Goal: Task Accomplishment & Management: Manage account settings

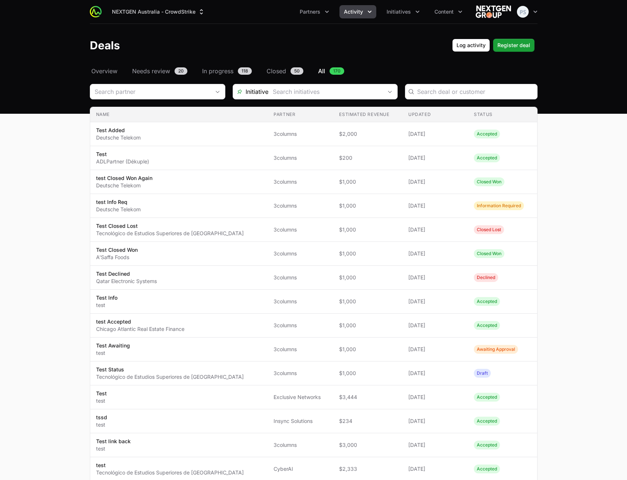
click at [49, 321] on main "Select a tab Overview Needs review In progress Closed All Overview Needs review…" at bounding box center [313, 414] width 627 height 695
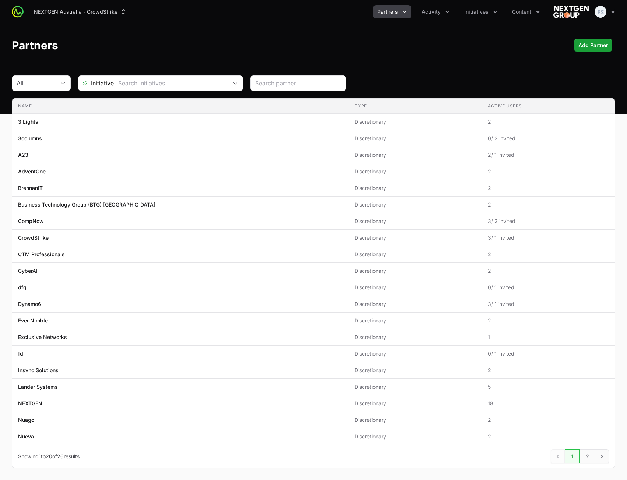
click at [394, 15] on span "Partners" at bounding box center [388, 11] width 21 height 7
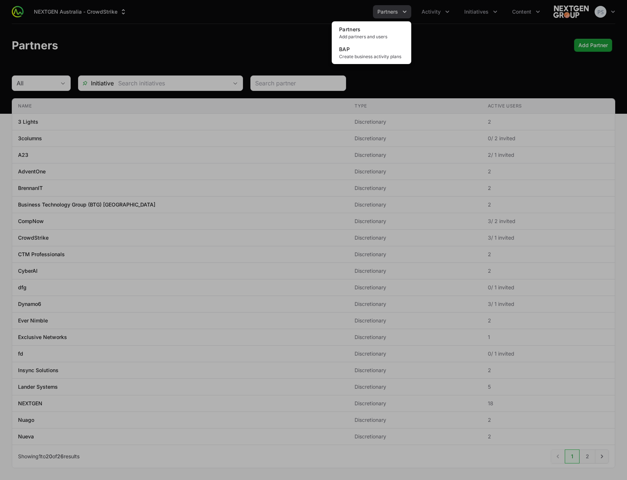
click at [432, 19] on div "Partners menu" at bounding box center [313, 240] width 627 height 480
click at [432, 15] on button "Activity" at bounding box center [435, 11] width 37 height 13
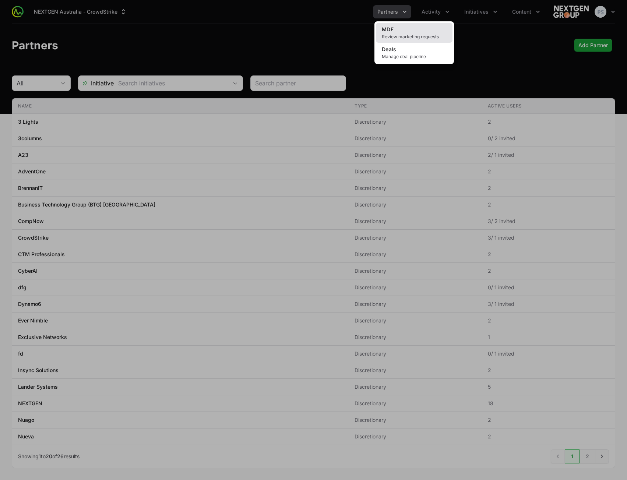
click at [418, 35] on span "Review marketing requests" at bounding box center [414, 37] width 65 height 6
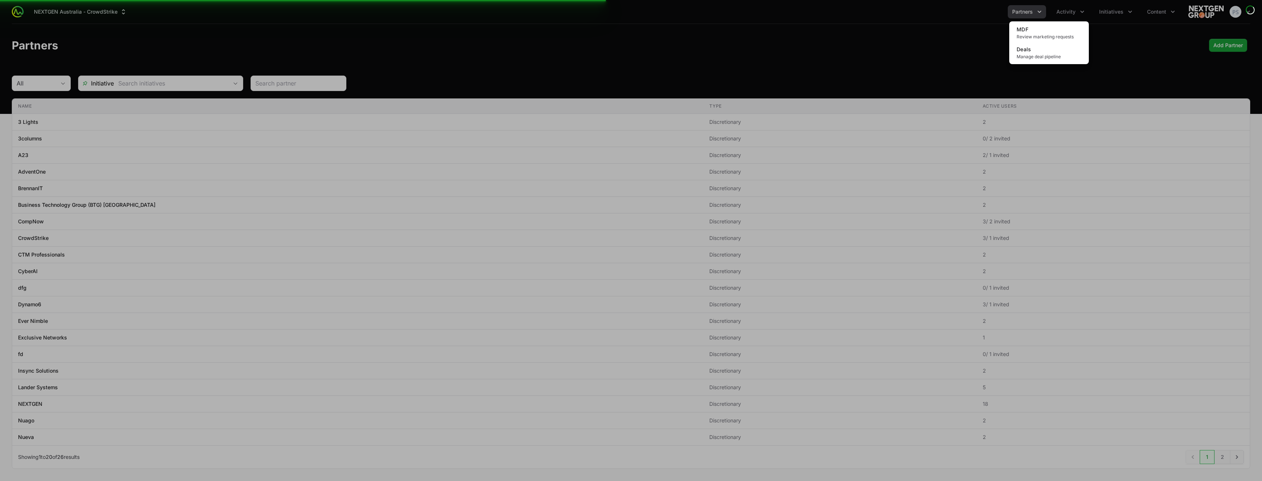
click at [633, 64] on div "Activity menu" at bounding box center [631, 240] width 1262 height 481
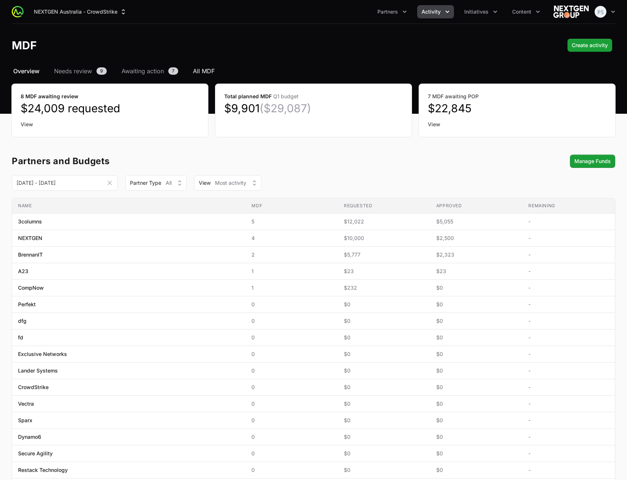
click at [200, 71] on span "All MDF" at bounding box center [204, 71] width 22 height 9
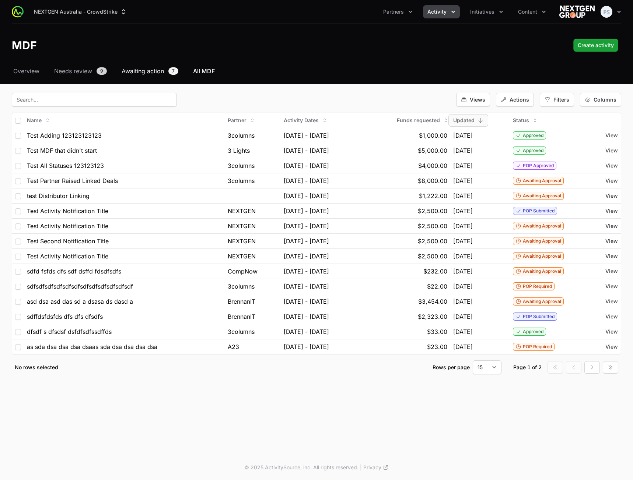
click at [136, 73] on span "Awaiting action" at bounding box center [143, 71] width 42 height 9
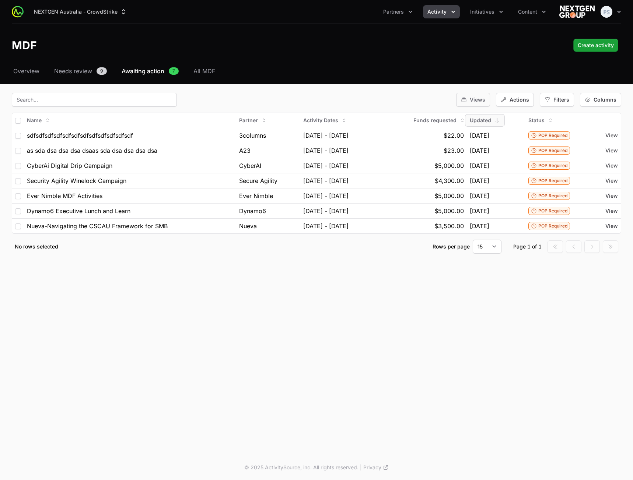
click at [479, 97] on span "Views" at bounding box center [477, 99] width 15 height 7
drag, startPoint x: 477, startPoint y: 83, endPoint x: 566, endPoint y: 98, distance: 90.8
click at [476, 83] on div "Select a tab Overview Needs review Awaiting action All MDF Overview Needs revie…" at bounding box center [316, 169] width 633 height 205
click at [563, 101] on span "Filters" at bounding box center [561, 99] width 16 height 7
click at [564, 181] on span "Status" at bounding box center [560, 179] width 15 height 7
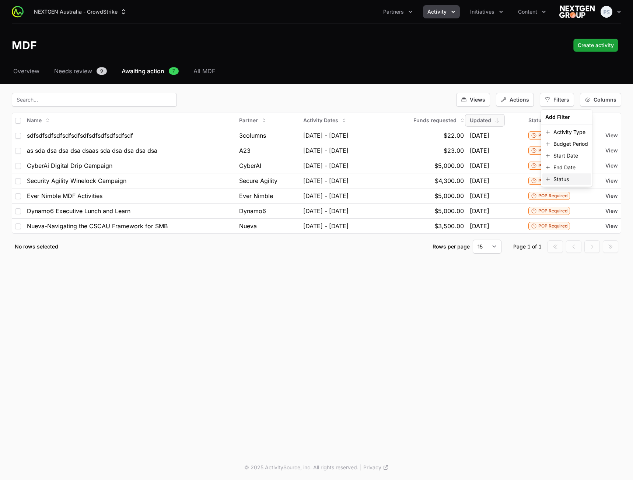
select select
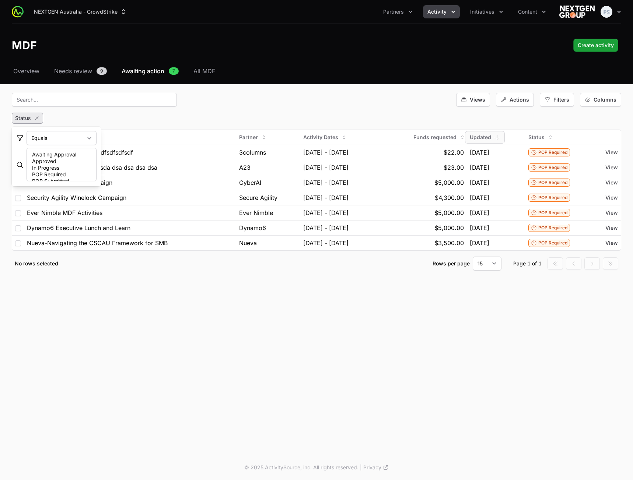
click at [153, 118] on div "Status" at bounding box center [316, 118] width 609 height 11
click at [37, 120] on icon "button" at bounding box center [37, 118] width 6 height 6
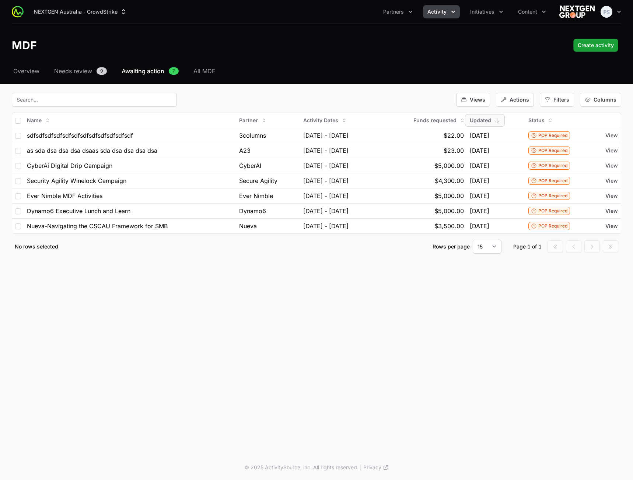
drag, startPoint x: 111, startPoint y: 346, endPoint x: 111, endPoint y: 340, distance: 6.3
click at [111, 346] on div "NEXTGEN Australia - CrowdStrike Partners Activity Initiatives Content Open user…" at bounding box center [316, 227] width 633 height 455
click at [234, 365] on div "NEXTGEN Australia - CrowdStrike Partners Activity Initiatives Content Open user…" at bounding box center [316, 227] width 633 height 455
click at [544, 120] on span "Status" at bounding box center [536, 120] width 16 height 7
click at [539, 150] on icon "button" at bounding box center [538, 149] width 3 height 4
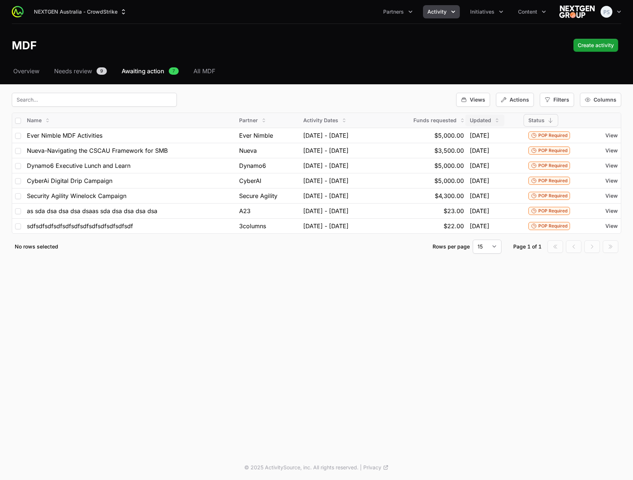
click at [491, 119] on span "Updated" at bounding box center [480, 120] width 21 height 7
click at [492, 139] on span "Asc" at bounding box center [490, 136] width 9 height 7
click at [568, 101] on span "Filters" at bounding box center [561, 99] width 16 height 7
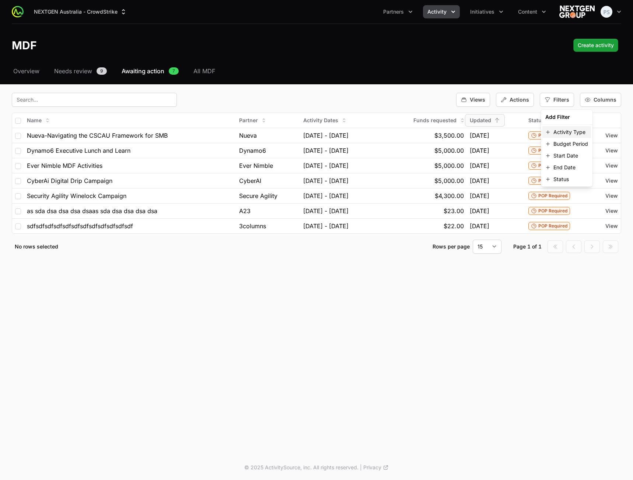
click at [568, 132] on span "Activity Type" at bounding box center [569, 132] width 32 height 7
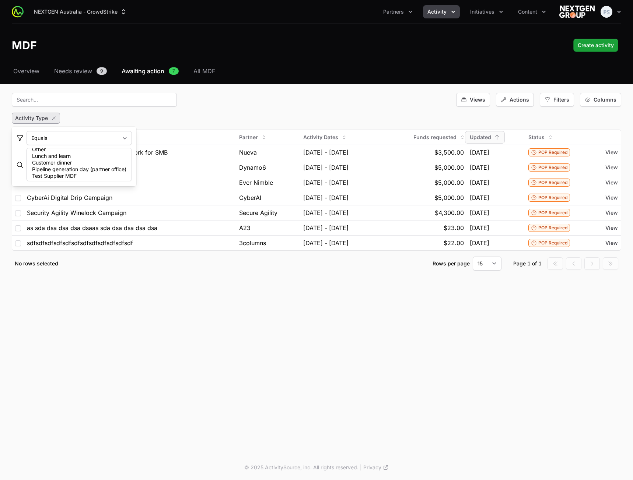
scroll to position [27, 0]
click at [100, 139] on select "Equals Does Not Equal" at bounding box center [79, 138] width 105 height 14
click at [102, 137] on select "Equals Does Not Equal" at bounding box center [79, 138] width 105 height 14
click at [75, 155] on option "Digital Drip Campaign" at bounding box center [79, 154] width 96 height 7
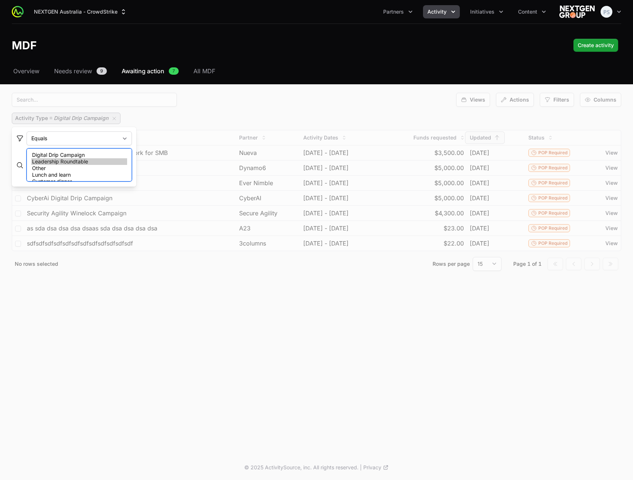
click at [73, 164] on option "Leadership Roundtable" at bounding box center [79, 161] width 96 height 7
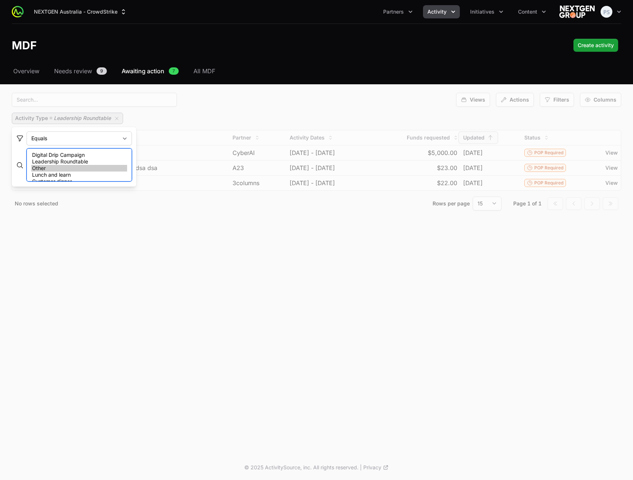
click at [67, 169] on option "Other" at bounding box center [79, 168] width 96 height 7
click at [69, 179] on option "Customer dinner" at bounding box center [79, 181] width 96 height 7
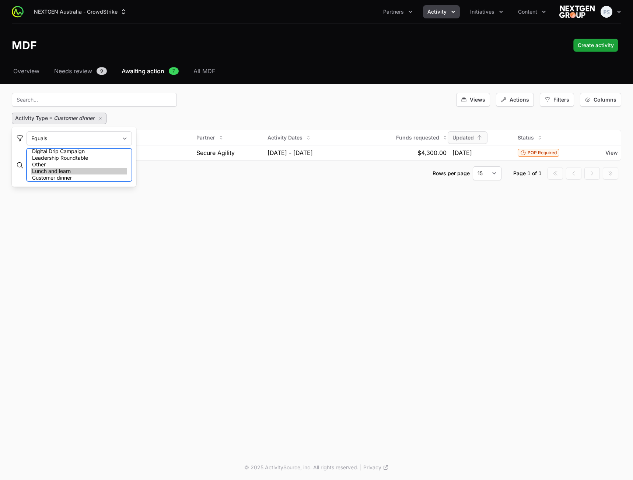
click at [69, 168] on option "Lunch and learn" at bounding box center [79, 171] width 96 height 7
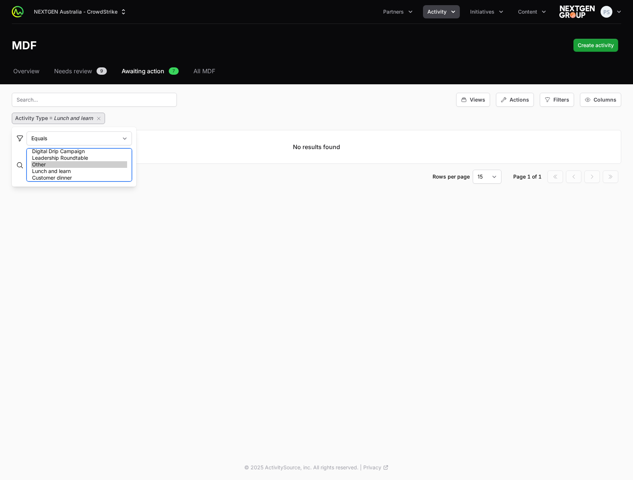
click at [70, 164] on option "Other" at bounding box center [79, 164] width 96 height 7
click at [73, 160] on option "Leadership Roundtable" at bounding box center [79, 158] width 96 height 7
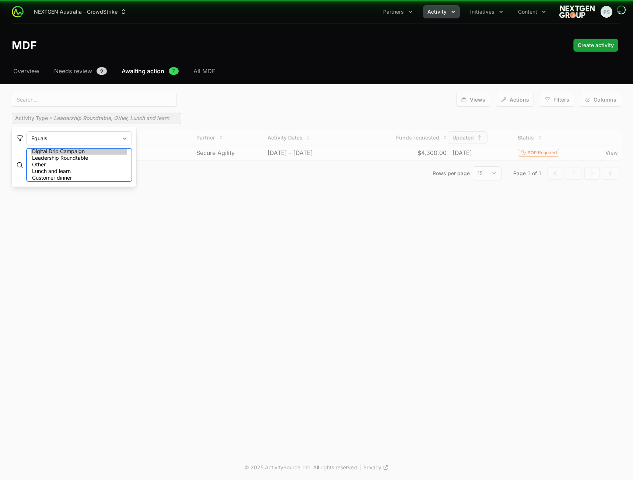
select select "59"
click at [77, 152] on option "Digital Drip Campaign" at bounding box center [79, 151] width 96 height 7
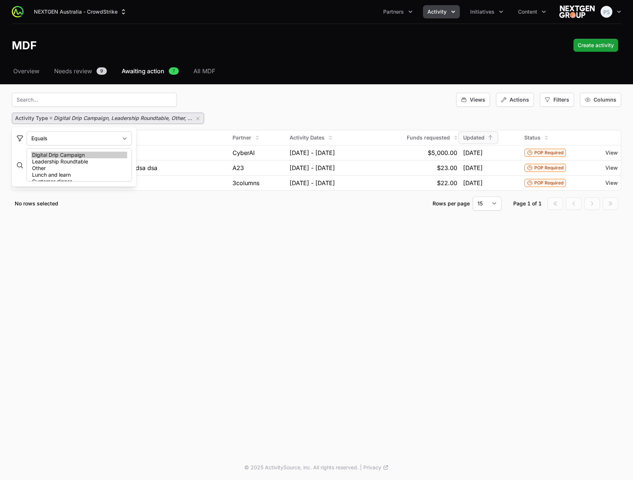
click at [241, 115] on div "Activity Type = Digital Drip Campaign, Leadership Roundtable, Other, ..." at bounding box center [316, 118] width 609 height 11
click at [197, 118] on icon "button" at bounding box center [198, 119] width 6 height 6
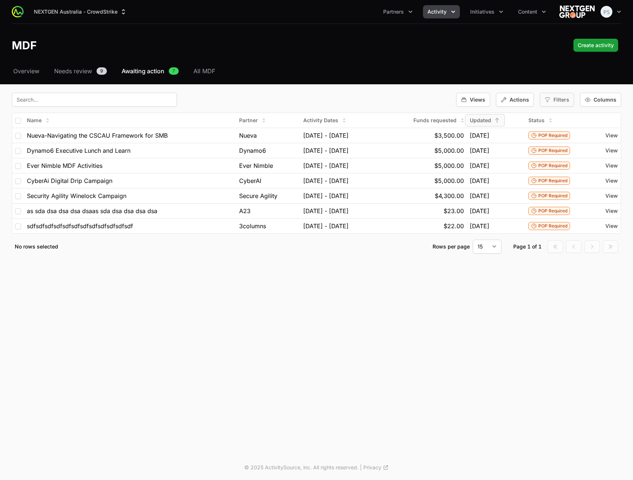
click at [562, 102] on span "Filters" at bounding box center [561, 99] width 16 height 7
click at [557, 179] on span "Status" at bounding box center [560, 179] width 15 height 7
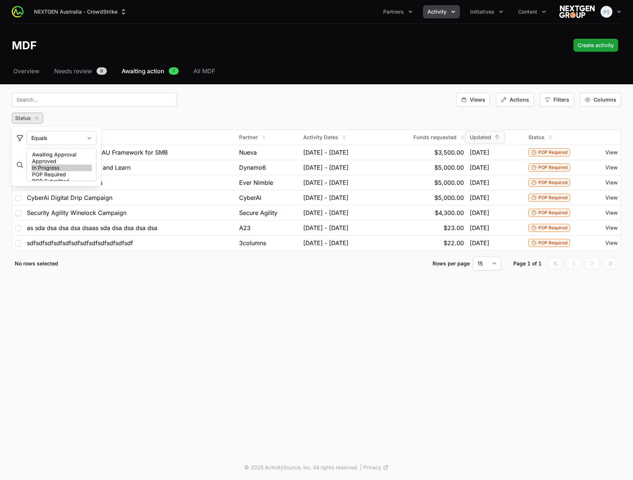
click at [46, 169] on option "In Progress" at bounding box center [61, 168] width 60 height 7
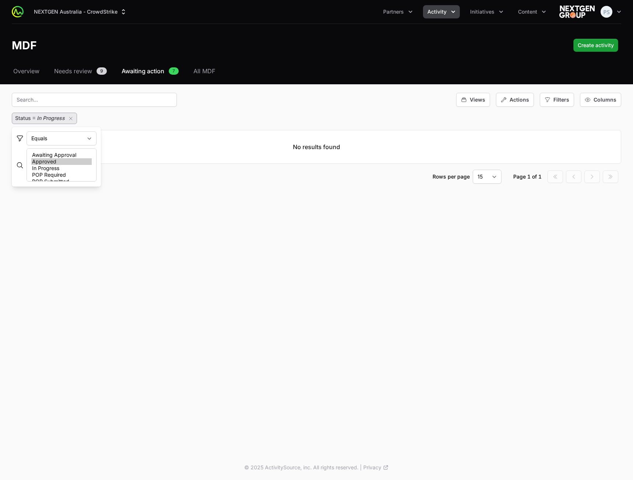
click at [48, 164] on option "Approved" at bounding box center [61, 161] width 60 height 7
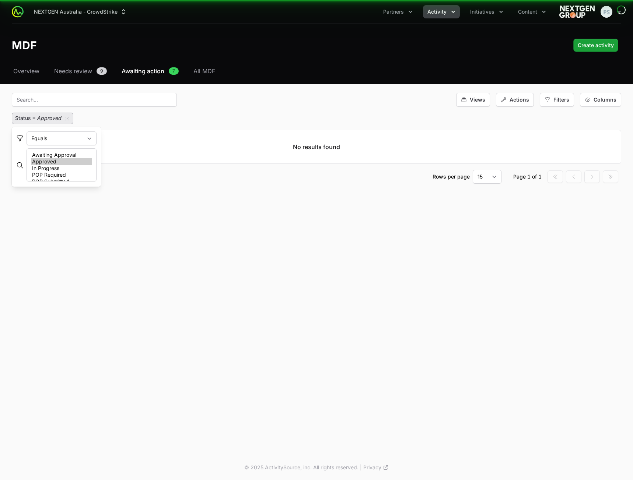
select select "In Progress"
click at [48, 168] on option "In Progress" at bounding box center [61, 168] width 60 height 7
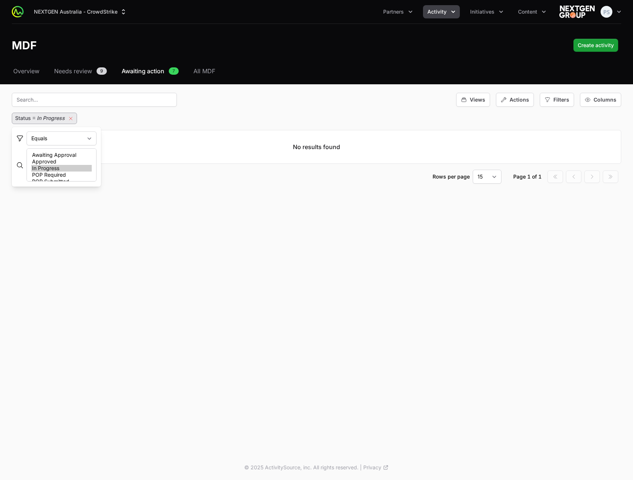
click at [71, 118] on icon "button" at bounding box center [71, 119] width 6 height 6
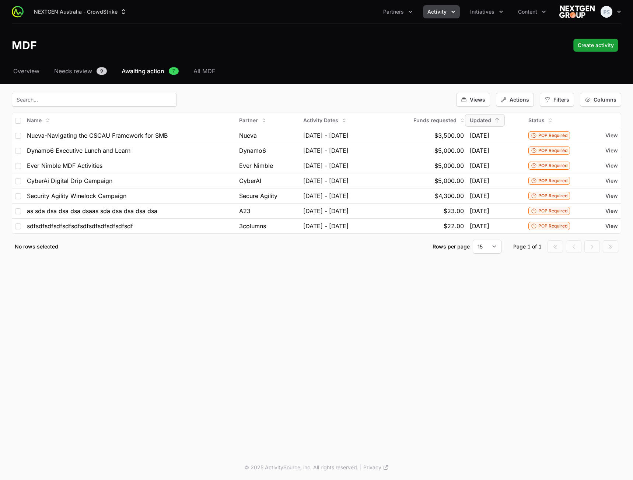
click at [361, 101] on div "Views Actions Filters Columns" at bounding box center [316, 100] width 609 height 14
click at [270, 294] on div "NEXTGEN Australia - CrowdStrike Partners Activity Initiatives Content Open user…" at bounding box center [316, 227] width 633 height 455
click at [325, 98] on div "Views Actions Filters Columns" at bounding box center [316, 100] width 609 height 14
click at [373, 297] on div "NEXTGEN Australia - CrowdStrike Partners Activity Initiatives Content Open user…" at bounding box center [316, 227] width 633 height 455
click at [489, 249] on select "15 30 50 100" at bounding box center [487, 247] width 29 height 14
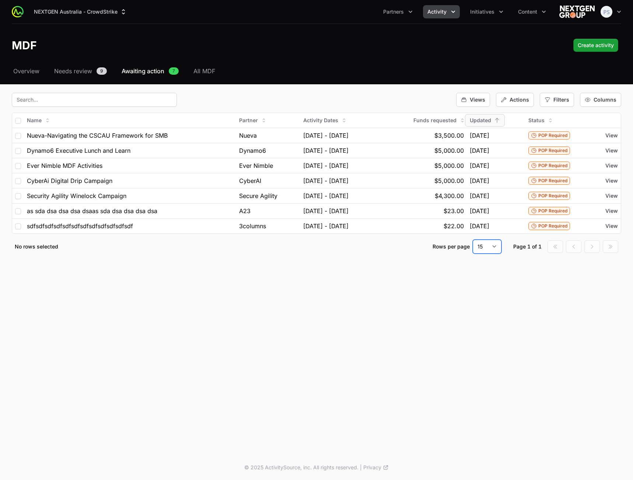
select select "30"
click at [473, 240] on select "15 30 50 100" at bounding box center [487, 247] width 29 height 14
click at [203, 70] on span "All MDF" at bounding box center [204, 71] width 22 height 9
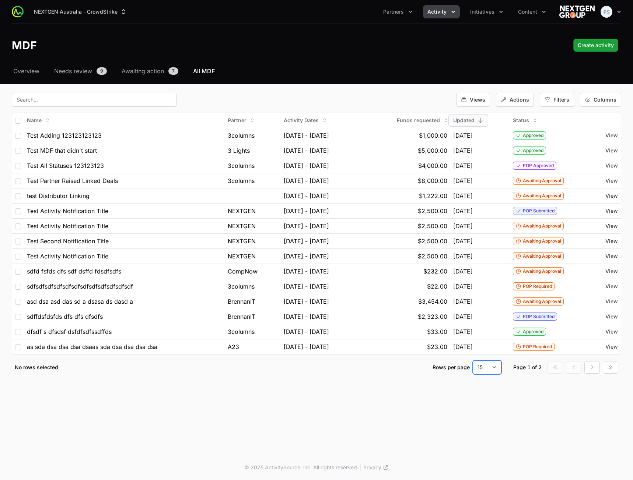
click at [488, 371] on select "15 30 50 100" at bounding box center [487, 368] width 29 height 14
click at [473, 361] on select "15 30 50 100" at bounding box center [487, 368] width 29 height 14
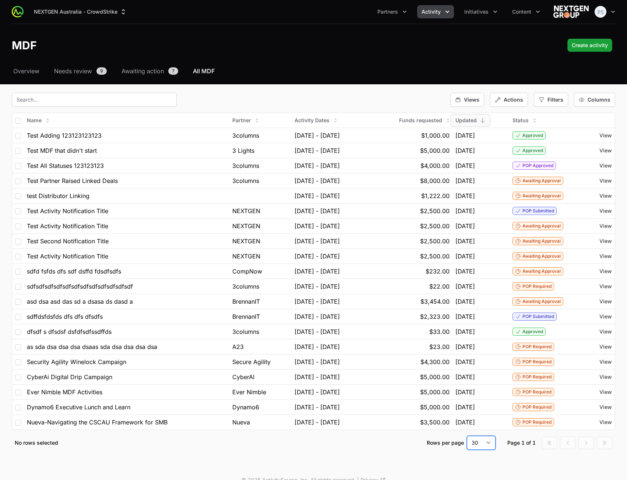
click at [492, 441] on select "15 30 50 100" at bounding box center [481, 443] width 29 height 14
select select "15"
click at [467, 436] on select "15 30 50 100" at bounding box center [481, 443] width 29 height 14
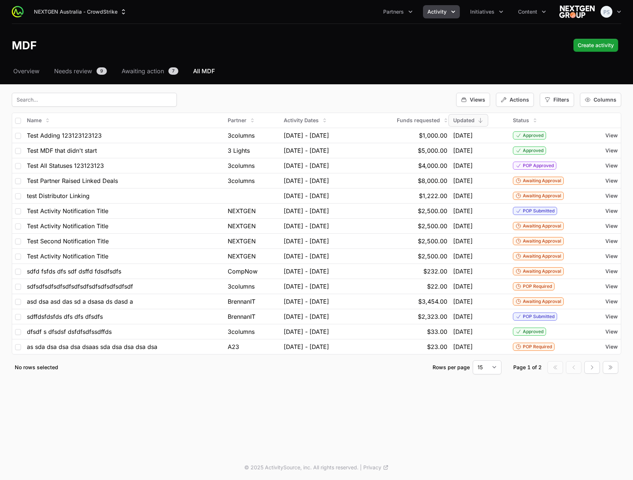
click at [331, 58] on header "MDF Create activity" at bounding box center [316, 45] width 633 height 43
click at [393, 132] on div "$1,000.00" at bounding box center [406, 135] width 84 height 9
click at [607, 137] on span "View" at bounding box center [611, 135] width 13 height 7
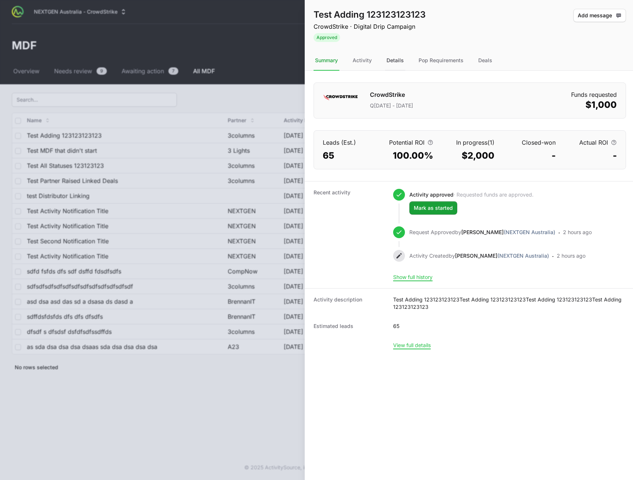
drag, startPoint x: 393, startPoint y: 53, endPoint x: 396, endPoint y: 56, distance: 4.4
click at [395, 55] on div "Details" at bounding box center [395, 61] width 20 height 20
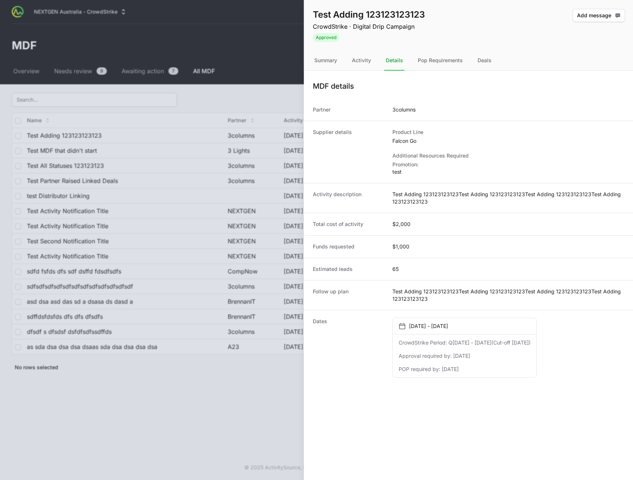
click at [397, 66] on div "Details" at bounding box center [394, 61] width 20 height 20
click at [363, 64] on div "Activity" at bounding box center [360, 61] width 22 height 20
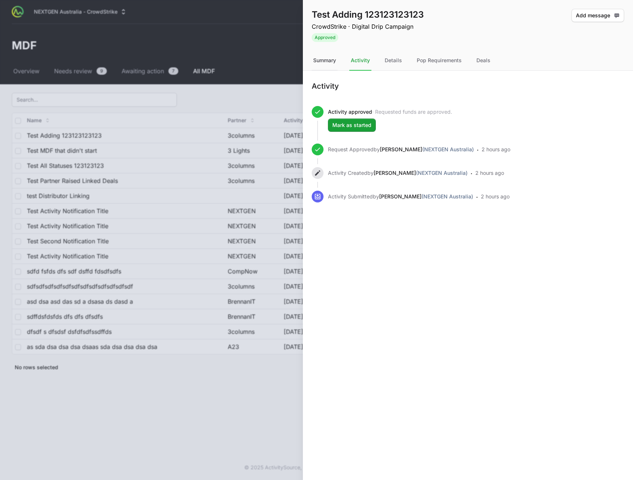
click at [323, 65] on div "Summary" at bounding box center [325, 61] width 26 height 20
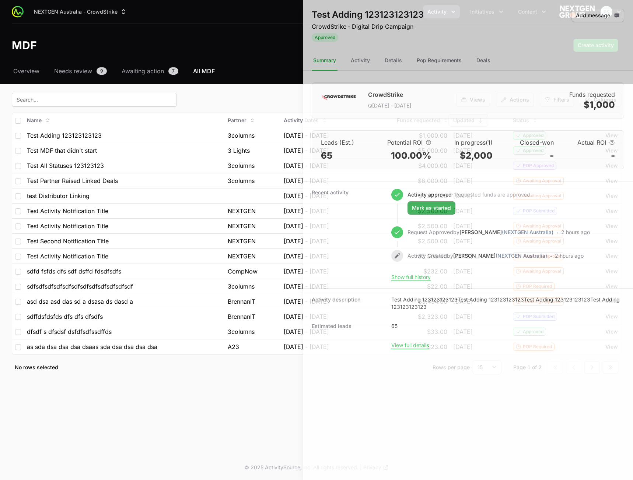
click at [226, 52] on div at bounding box center [316, 240] width 633 height 480
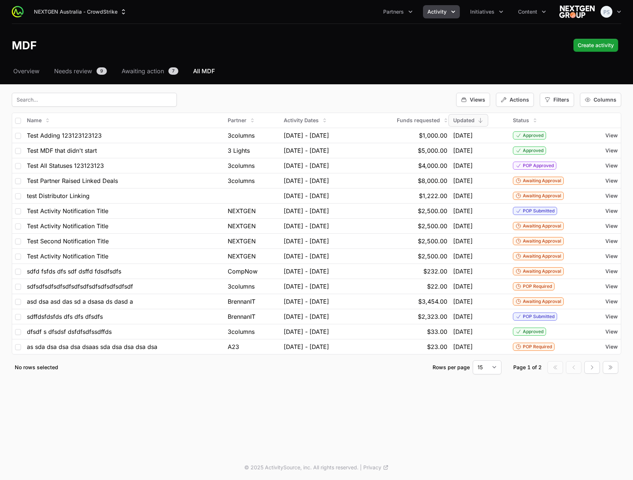
click at [377, 65] on header "MDF Create activity" at bounding box center [316, 45] width 633 height 43
click at [515, 101] on span "Actions" at bounding box center [519, 99] width 20 height 7
click at [321, 80] on div "Select a tab Overview Needs review Awaiting action All MDF Overview Needs revie…" at bounding box center [316, 230] width 633 height 326
click at [475, 98] on span "Views" at bounding box center [477, 99] width 15 height 7
click at [570, 95] on div "Filters" at bounding box center [557, 100] width 34 height 14
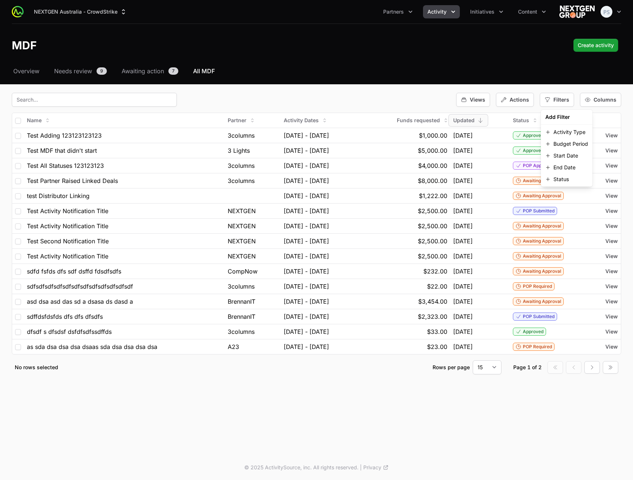
click at [483, 81] on div "Select a tab Overview Needs review Awaiting action All MDF Overview Needs revie…" at bounding box center [316, 230] width 633 height 326
click at [563, 99] on span "Filters" at bounding box center [561, 99] width 16 height 7
click at [522, 79] on div "Select a tab Overview Needs review Awaiting action All MDF Overview Needs revie…" at bounding box center [316, 230] width 633 height 326
click at [593, 94] on div "Columns" at bounding box center [600, 100] width 41 height 14
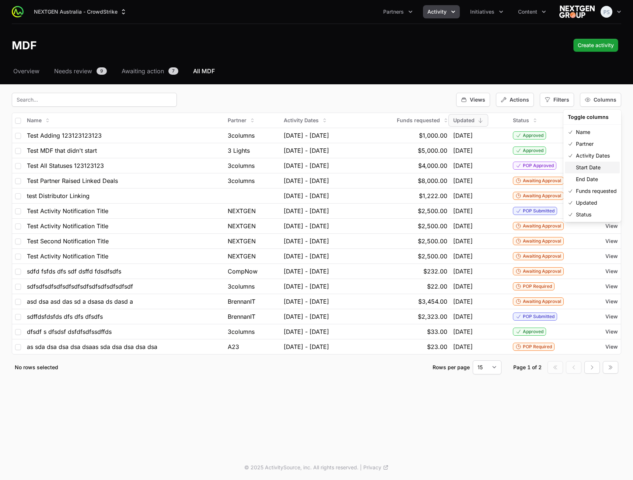
click at [586, 170] on span "Start Date" at bounding box center [588, 167] width 25 height 7
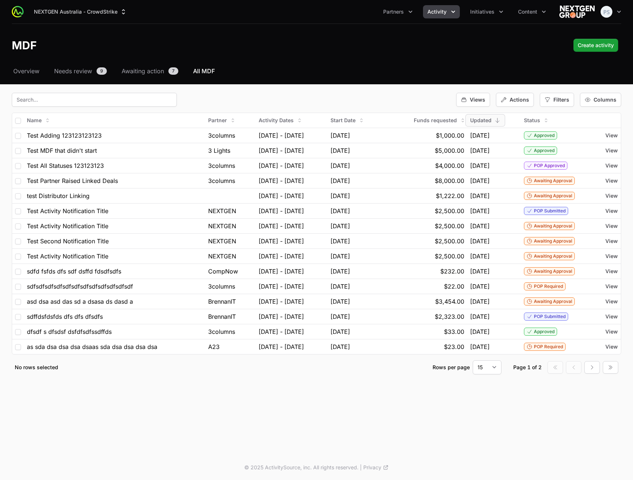
drag, startPoint x: 595, startPoint y: 101, endPoint x: 594, endPoint y: 109, distance: 8.5
click at [595, 101] on span "Columns" at bounding box center [604, 99] width 23 height 7
click at [584, 171] on span "Start Date" at bounding box center [588, 167] width 25 height 7
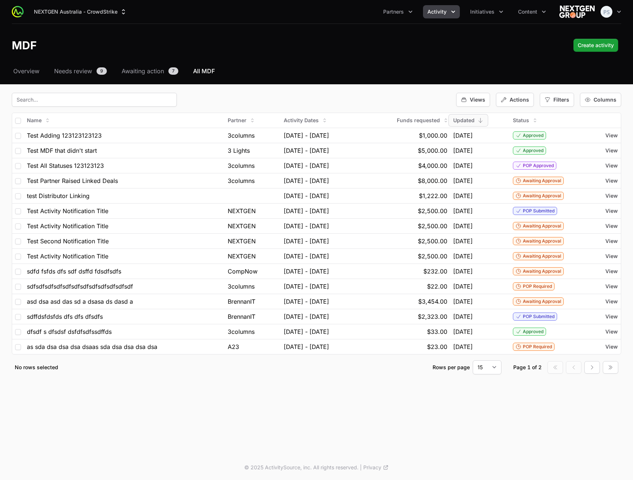
click at [331, 71] on nav "Overview Needs review 9 Awaiting action 7 All MDF" at bounding box center [316, 71] width 609 height 9
click at [34, 70] on span "Overview" at bounding box center [26, 71] width 26 height 9
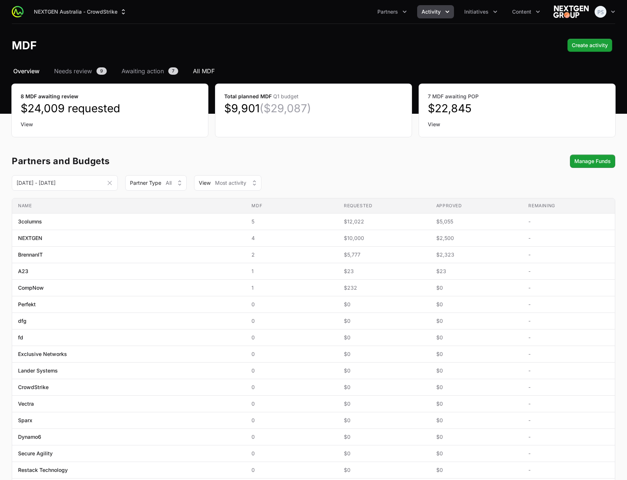
click at [205, 72] on span "All MDF" at bounding box center [204, 71] width 22 height 9
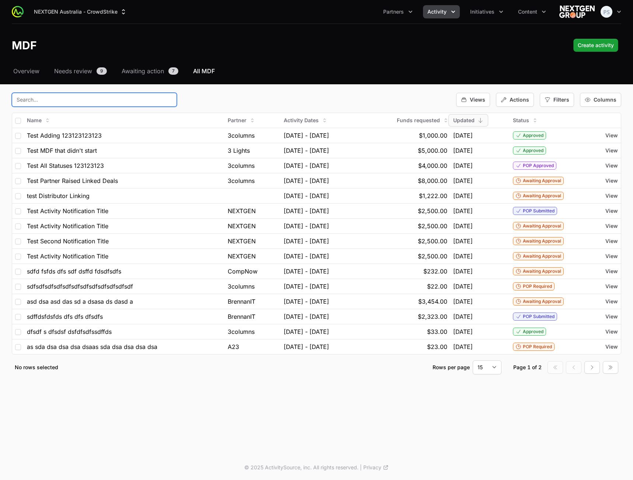
click at [98, 94] on input "text" at bounding box center [94, 100] width 165 height 14
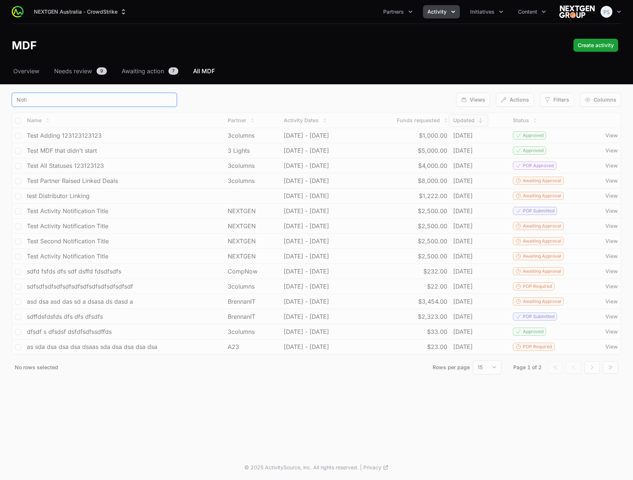
type input "Notif"
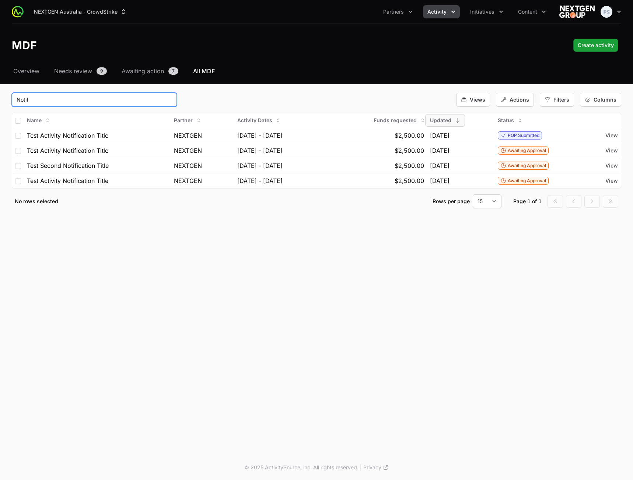
drag, startPoint x: 134, startPoint y: 102, endPoint x: -94, endPoint y: 99, distance: 228.4
click at [0, 99] on html "NEXTGEN Australia - CrowdStrike Partners Activity Initiatives Content Open user…" at bounding box center [316, 240] width 633 height 480
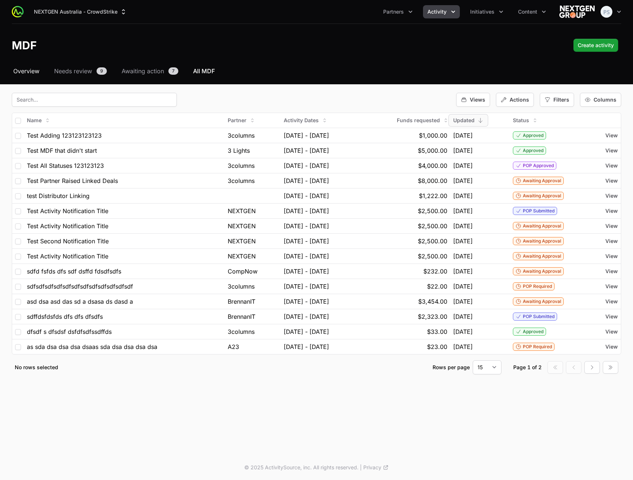
click at [33, 73] on span "Overview" at bounding box center [26, 71] width 26 height 9
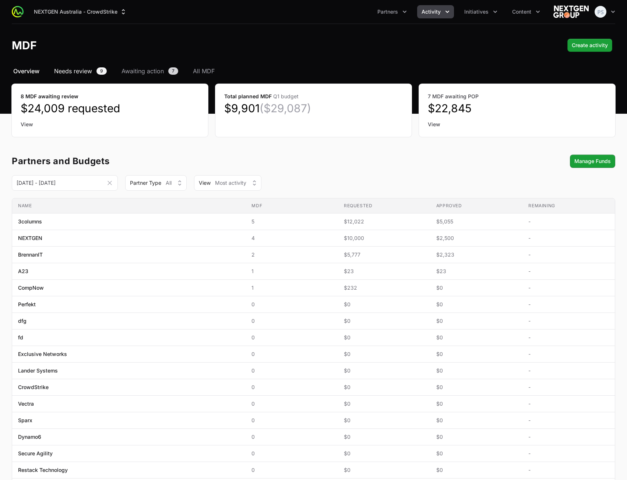
click at [80, 70] on span "Needs review" at bounding box center [73, 71] width 38 height 9
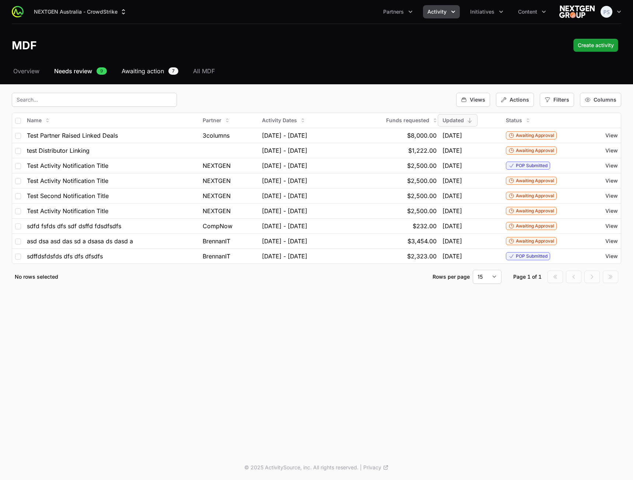
click at [140, 74] on span "Awaiting action" at bounding box center [143, 71] width 42 height 9
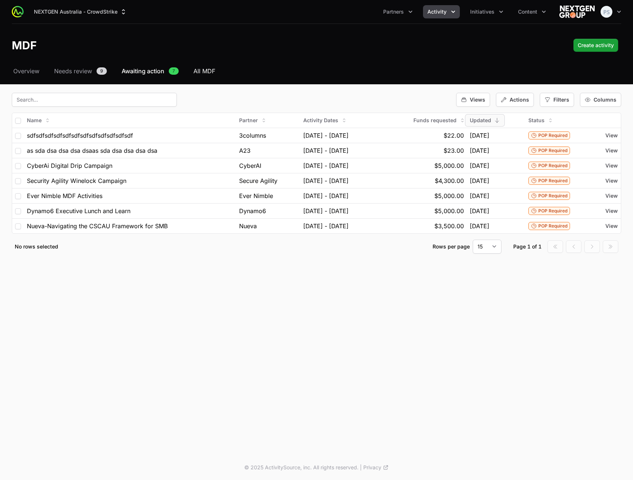
click at [203, 73] on span "All MDF" at bounding box center [204, 71] width 22 height 9
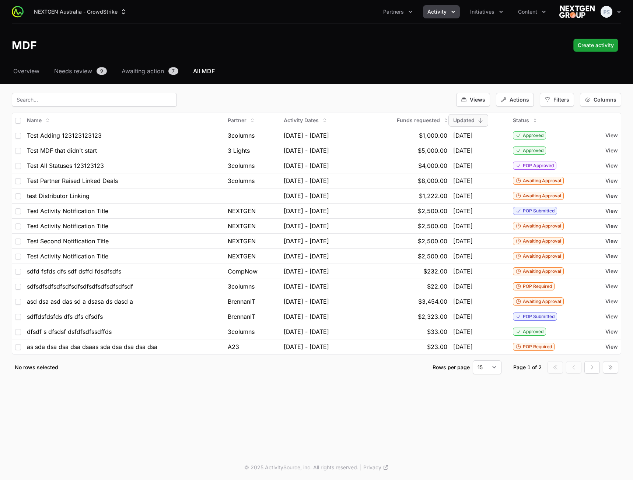
click at [295, 54] on header "MDF Create activity" at bounding box center [316, 45] width 633 height 43
click at [228, 120] on span "Partner" at bounding box center [237, 120] width 19 height 7
click at [228, 147] on span "Desc" at bounding box center [225, 148] width 12 height 7
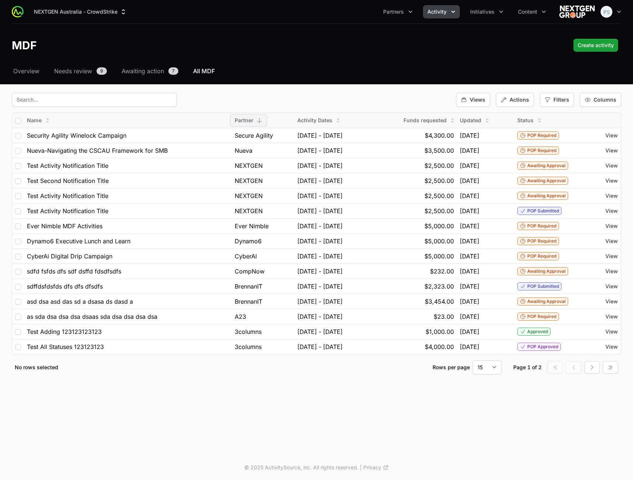
drag, startPoint x: 239, startPoint y: 120, endPoint x: 237, endPoint y: 126, distance: 6.0
click at [239, 120] on div "Partner" at bounding box center [248, 121] width 36 height 12
click at [236, 134] on button "Asc" at bounding box center [231, 137] width 32 height 12
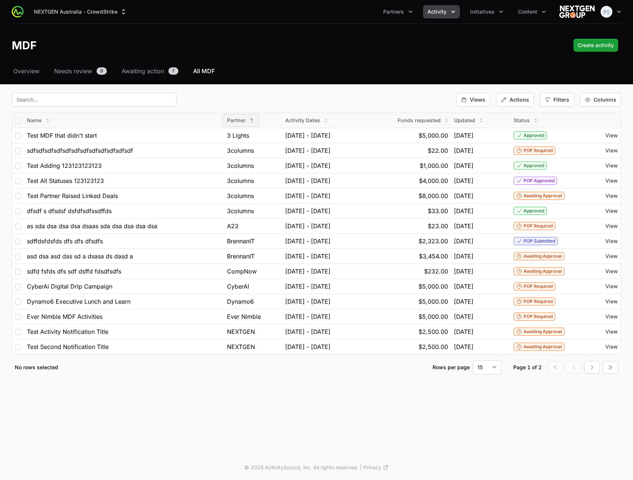
click at [227, 120] on span "Partner" at bounding box center [236, 120] width 19 height 7
click at [230, 161] on span "Stick" at bounding box center [224, 163] width 12 height 7
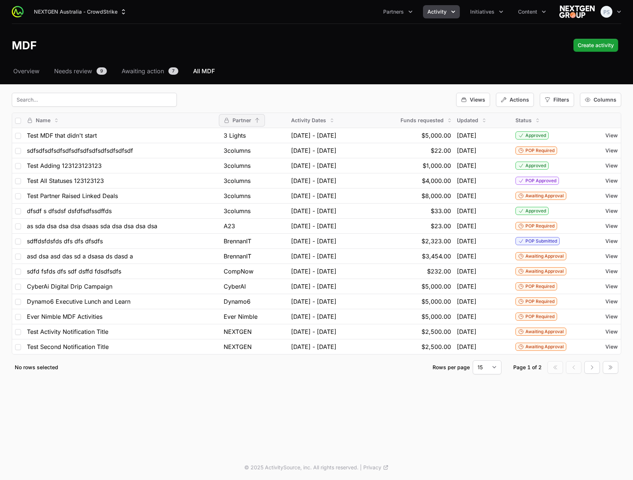
click at [232, 120] on span "Partner" at bounding box center [241, 120] width 19 height 7
click at [228, 166] on span "Unstick" at bounding box center [225, 163] width 18 height 7
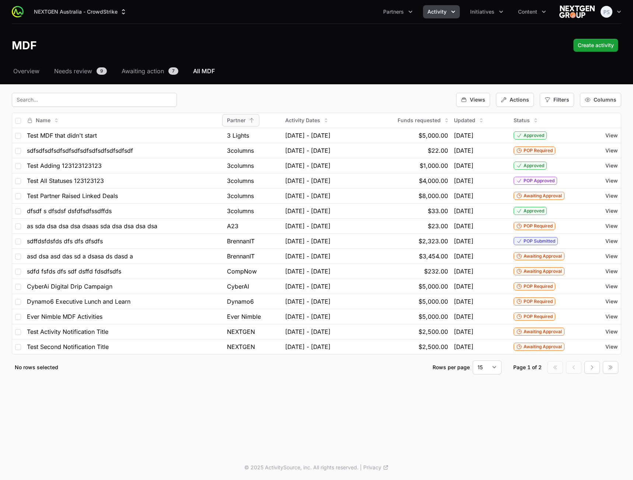
click at [256, 101] on div "Views Actions Filters Columns" at bounding box center [316, 100] width 609 height 14
click at [285, 122] on span "Activity Dates" at bounding box center [302, 120] width 35 height 7
click at [298, 106] on fieldset "Views Actions Filters Columns Name Partner Activity Dates Funds requested Updat…" at bounding box center [316, 234] width 609 height 282
click at [416, 128] on td "$5,000.00" at bounding box center [406, 135] width 89 height 15
drag, startPoint x: 419, startPoint y: 122, endPoint x: 431, endPoint y: 122, distance: 12.2
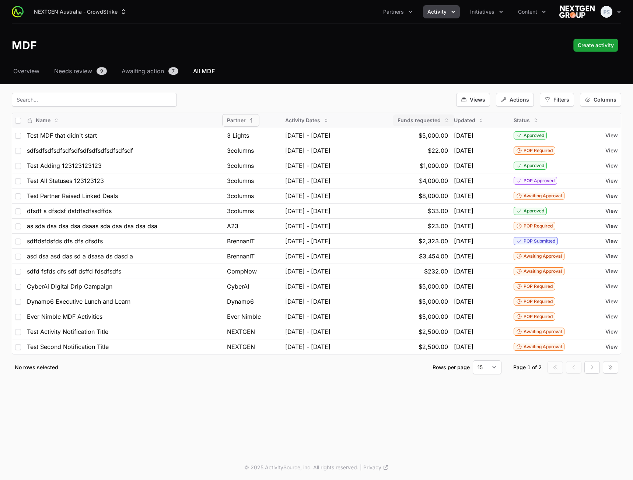
click at [419, 121] on span "Funds requested" at bounding box center [418, 120] width 43 height 7
click at [470, 124] on div "Updated" at bounding box center [468, 121] width 39 height 12
click at [475, 122] on span "Updated" at bounding box center [464, 120] width 21 height 7
click at [522, 122] on div "Status" at bounding box center [526, 121] width 34 height 12
drag, startPoint x: 111, startPoint y: 116, endPoint x: 97, endPoint y: 117, distance: 13.3
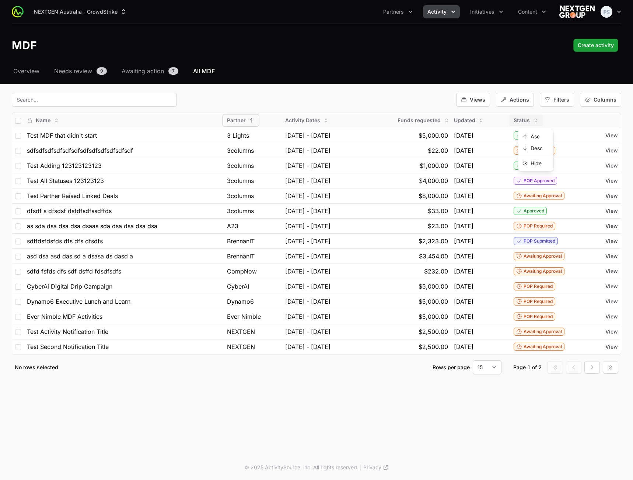
click at [106, 117] on div "Name" at bounding box center [124, 121] width 194 height 12
click at [47, 119] on span "Name" at bounding box center [43, 120] width 15 height 7
click at [333, 110] on fieldset "Views Actions Filters Columns Name Partner Activity Dates Funds requested Updat…" at bounding box center [316, 234] width 609 height 282
click at [359, 99] on div "Views Actions Filters Columns" at bounding box center [316, 100] width 609 height 14
click at [615, 100] on span "Columns" at bounding box center [604, 99] width 23 height 7
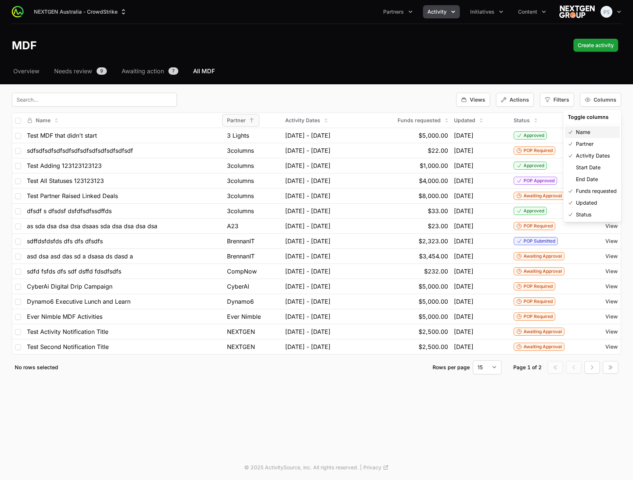
click at [584, 134] on span "Name" at bounding box center [583, 132] width 14 height 7
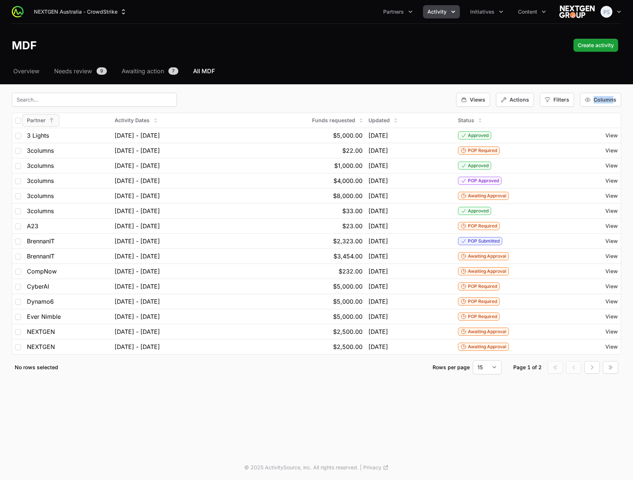
drag, startPoint x: 614, startPoint y: 92, endPoint x: 606, endPoint y: 107, distance: 16.5
click at [613, 94] on div "Select a tab Overview Needs review Awaiting action All MDF Overview Needs revie…" at bounding box center [316, 230] width 633 height 326
drag, startPoint x: 599, startPoint y: 102, endPoint x: 596, endPoint y: 108, distance: 6.3
click at [599, 101] on span "Columns" at bounding box center [604, 99] width 23 height 7
click at [587, 130] on span "Name" at bounding box center [583, 132] width 14 height 7
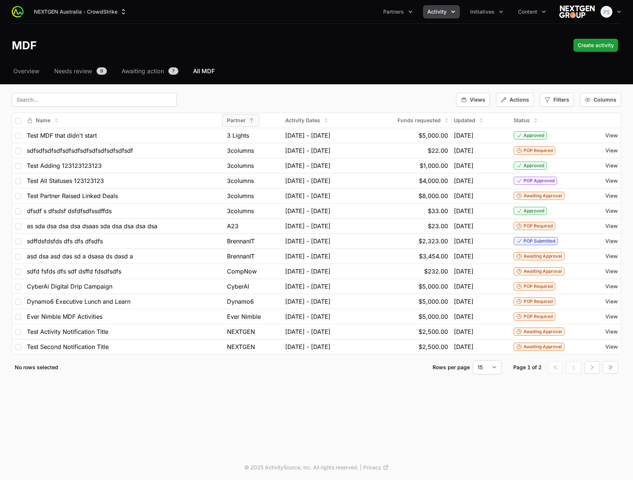
click at [387, 74] on nav "Overview Needs review 9 Awaiting action 7 All MDF" at bounding box center [316, 71] width 609 height 9
click at [611, 100] on span "Columns" at bounding box center [604, 99] width 23 height 7
click at [605, 101] on span "Columns" at bounding box center [604, 99] width 23 height 7
click at [396, 86] on div "Select a tab Overview Needs review Awaiting action All MDF Overview Needs revie…" at bounding box center [316, 230] width 633 height 326
click at [478, 98] on span "Views" at bounding box center [477, 99] width 15 height 7
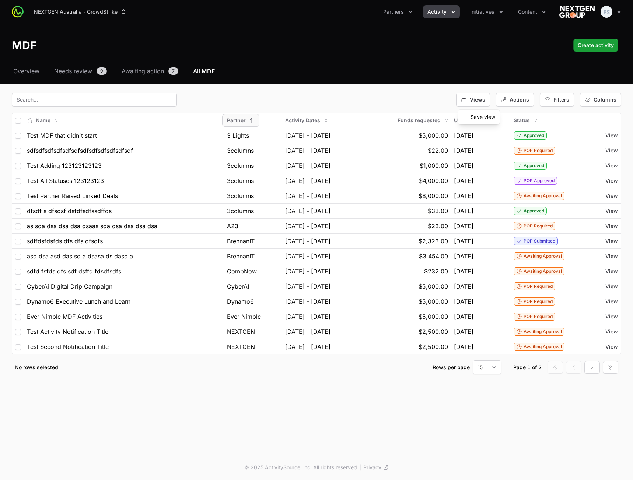
click at [408, 93] on div "Views Actions Filters Columns" at bounding box center [316, 100] width 609 height 14
click at [322, 92] on div "Select a tab Overview Needs review Awaiting action All MDF Overview Needs revie…" at bounding box center [316, 230] width 633 height 326
click at [371, 105] on div "Views Actions Filters Columns" at bounding box center [316, 100] width 609 height 14
drag, startPoint x: 561, startPoint y: 103, endPoint x: 555, endPoint y: 103, distance: 5.9
click at [561, 103] on span "Filters" at bounding box center [561, 99] width 16 height 7
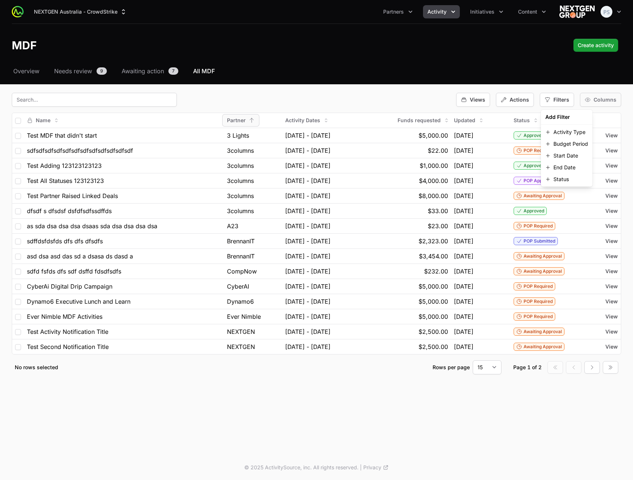
click at [601, 98] on span "Columns" at bounding box center [604, 99] width 23 height 7
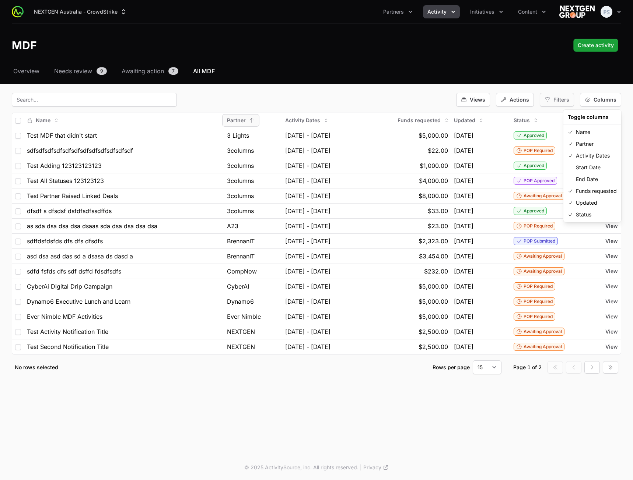
click at [551, 100] on div "Filters" at bounding box center [557, 100] width 34 height 14
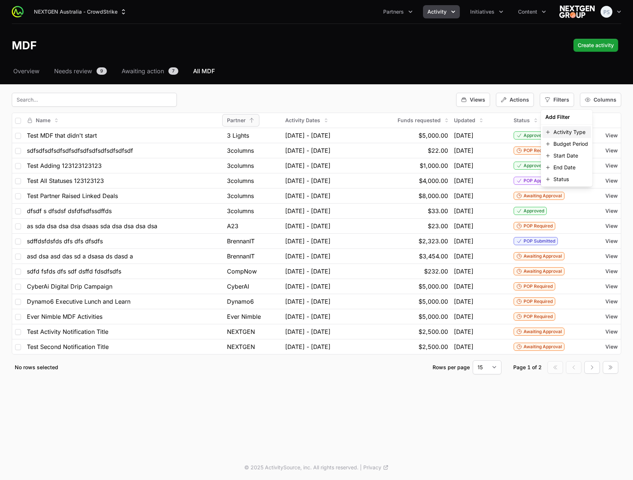
click at [563, 129] on span "Activity Type" at bounding box center [569, 132] width 32 height 7
select select
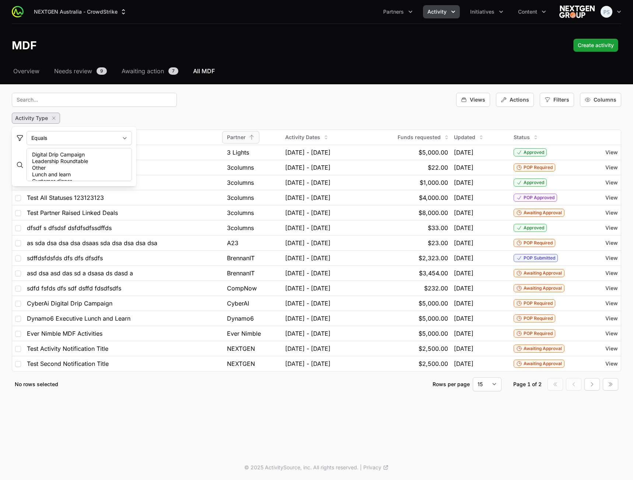
click at [528, 119] on div "Activity Type" at bounding box center [316, 118] width 609 height 11
click at [511, 95] on div "Actions" at bounding box center [515, 100] width 38 height 14
click at [376, 101] on div "Views Actions Filters Columns" at bounding box center [316, 100] width 609 height 14
click at [17, 137] on input "checkbox" at bounding box center [18, 138] width 6 height 6
checkbox input "true"
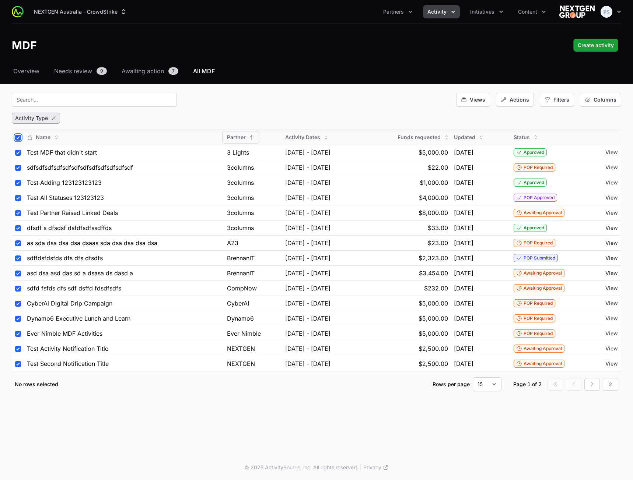
checkbox input "true"
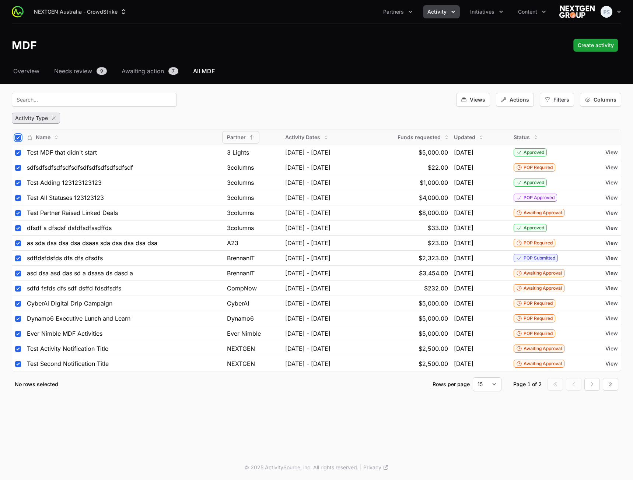
checkbox input "true"
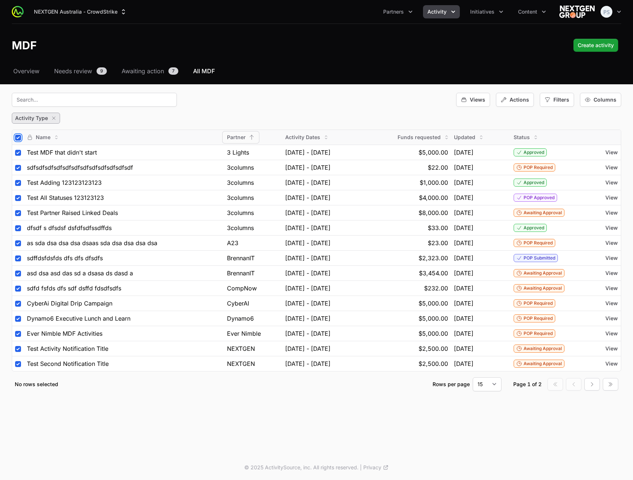
checkbox input "true"
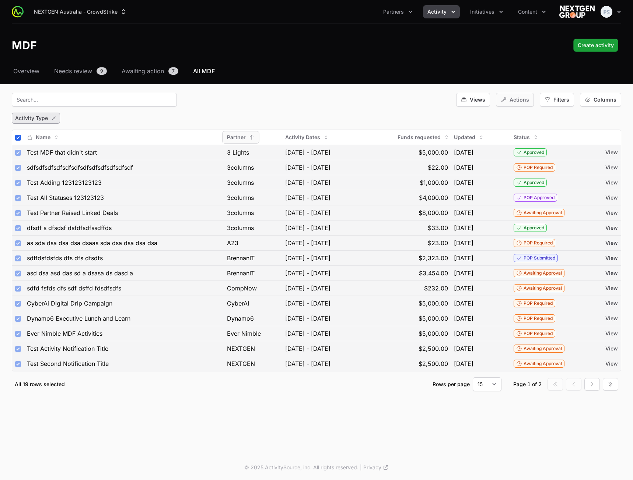
click at [508, 104] on div "Actions" at bounding box center [515, 100] width 38 height 14
click at [364, 103] on div "Views Actions Filters Columns" at bounding box center [316, 100] width 609 height 14
click at [21, 137] on input "checkbox" at bounding box center [18, 138] width 6 height 6
checkbox input "false"
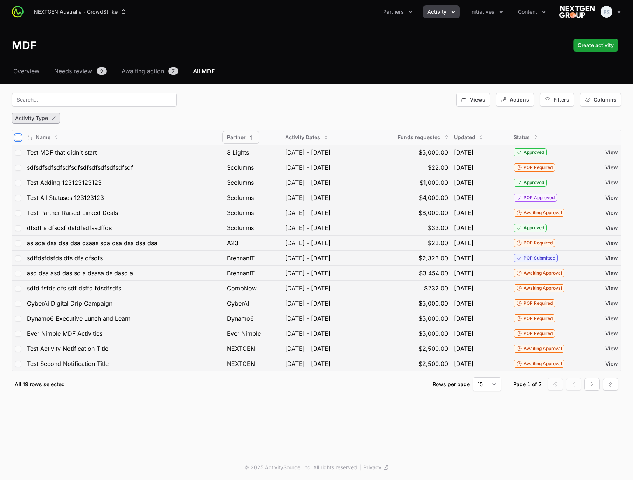
checkbox input "false"
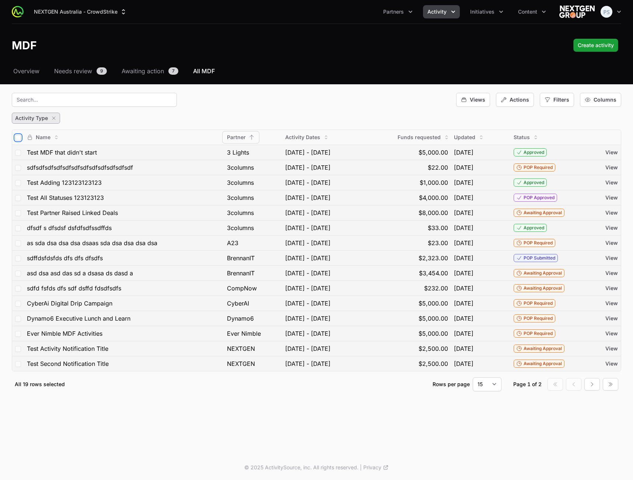
checkbox input "false"
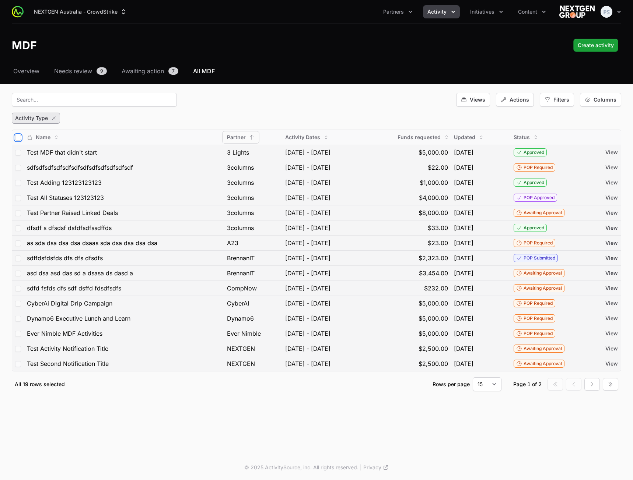
checkbox input "false"
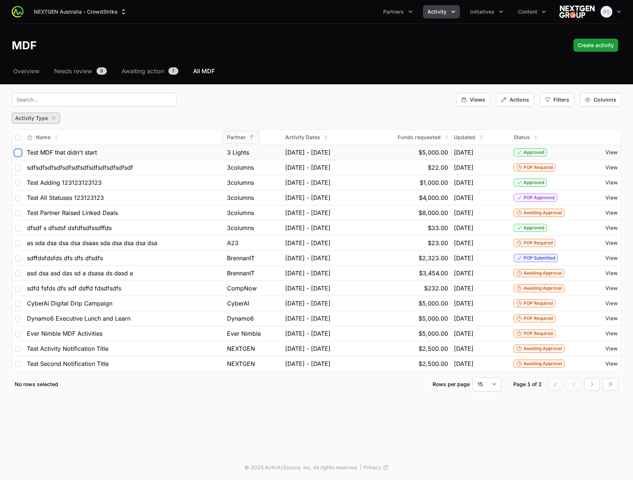
click at [19, 153] on input "checkbox" at bounding box center [18, 153] width 6 height 6
checkbox input "true"
click at [18, 167] on input "checkbox" at bounding box center [18, 168] width 6 height 6
checkbox input "true"
click at [17, 180] on input "checkbox" at bounding box center [18, 183] width 6 height 6
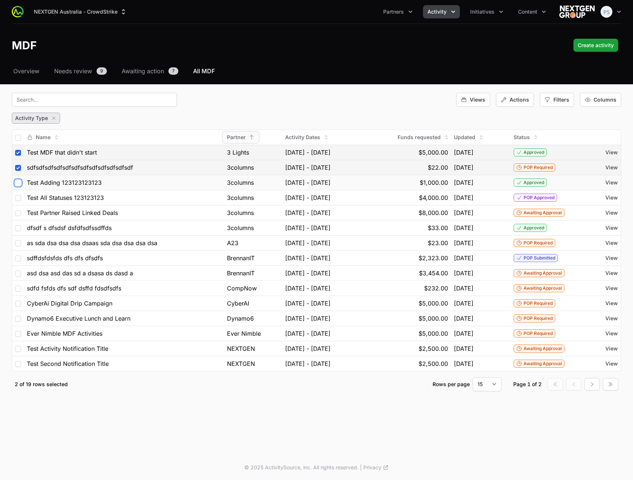
checkbox input "true"
click at [523, 93] on div "Actions" at bounding box center [515, 100] width 38 height 14
click at [519, 100] on span "Actions" at bounding box center [519, 99] width 20 height 7
click at [521, 129] on span "Excel Export" at bounding box center [525, 132] width 30 height 7
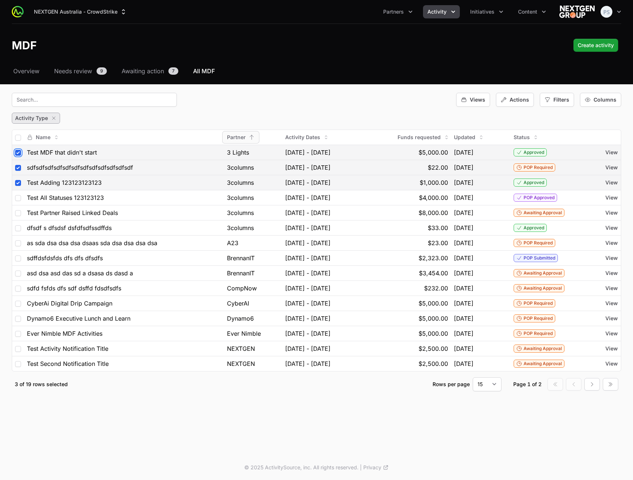
click at [17, 154] on input "checkbox" at bounding box center [18, 153] width 6 height 6
checkbox input "false"
click at [18, 170] on input "checkbox" at bounding box center [18, 168] width 6 height 6
checkbox input "false"
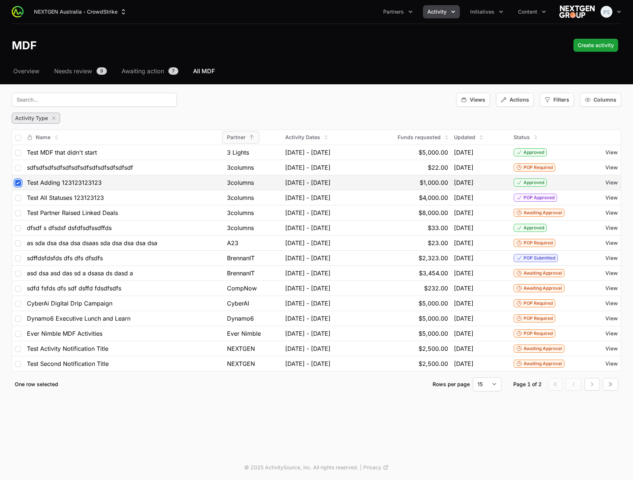
click at [16, 185] on input "checkbox" at bounding box center [18, 183] width 6 height 6
checkbox input "false"
click at [294, 106] on div "Views Actions Filters Columns" at bounding box center [316, 100] width 609 height 14
click at [55, 118] on icon "button" at bounding box center [54, 118] width 6 height 6
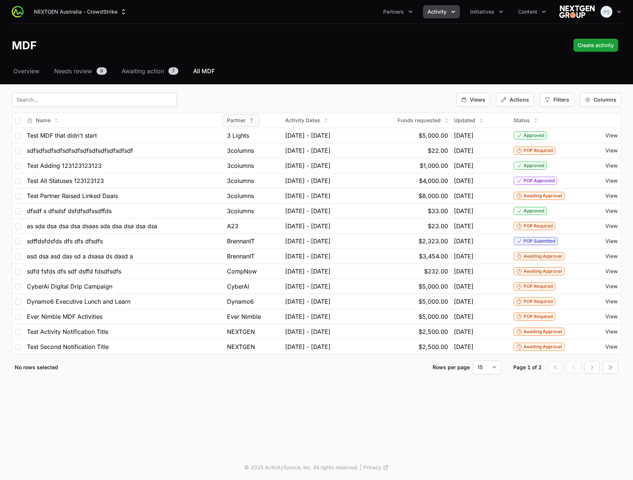
click at [383, 65] on header "MDF Create activity" at bounding box center [316, 45] width 633 height 43
click at [248, 392] on div "NEXTGEN Australia - CrowdStrike Partners Activity Initiatives Content Open user…" at bounding box center [316, 227] width 633 height 455
click at [295, 75] on nav "Overview Needs review 9 Awaiting action 7 All MDF" at bounding box center [316, 71] width 609 height 9
click at [148, 73] on span "Awaiting action" at bounding box center [143, 71] width 42 height 9
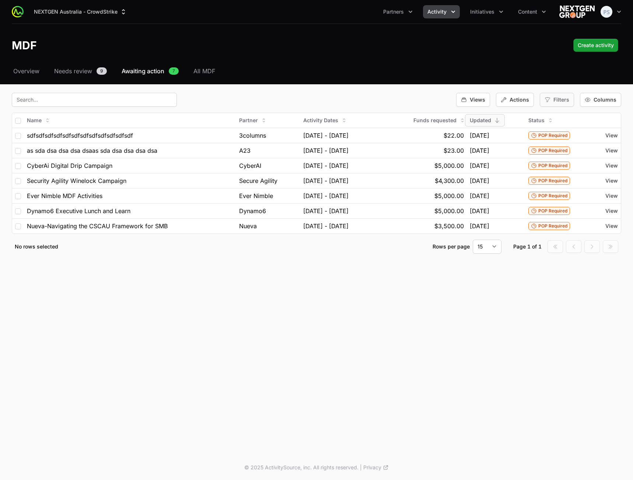
click at [552, 100] on div "Filters" at bounding box center [557, 100] width 34 height 14
click at [565, 130] on span "Activity Type" at bounding box center [569, 132] width 32 height 7
select select
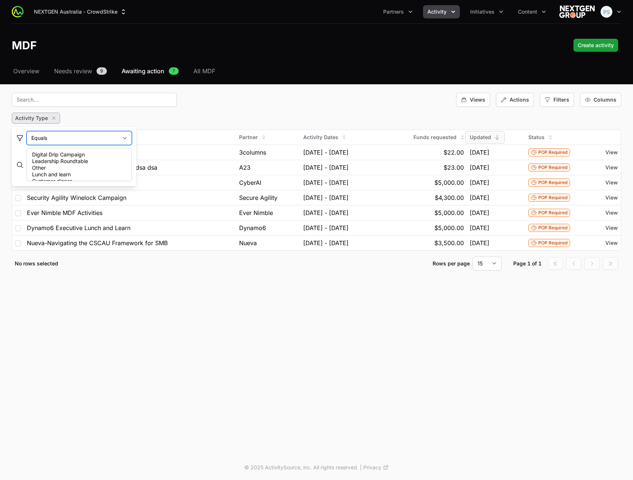
click at [132, 138] on select "Equals Does Not Equal" at bounding box center [79, 138] width 105 height 14
click at [48, 120] on div "Activity Type" at bounding box center [36, 118] width 48 height 11
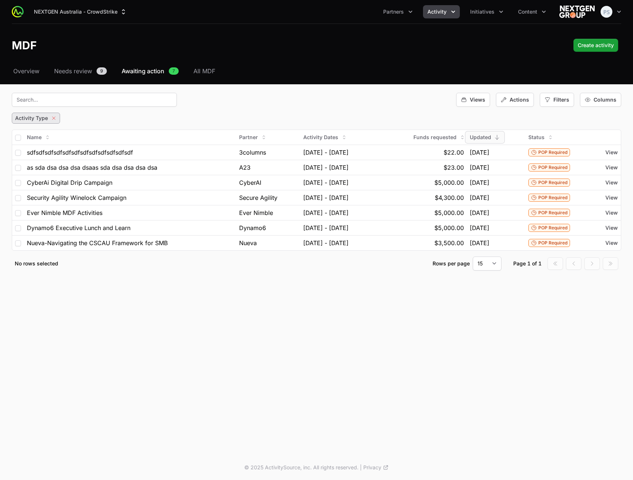
click at [55, 117] on icon "button" at bounding box center [54, 118] width 6 height 6
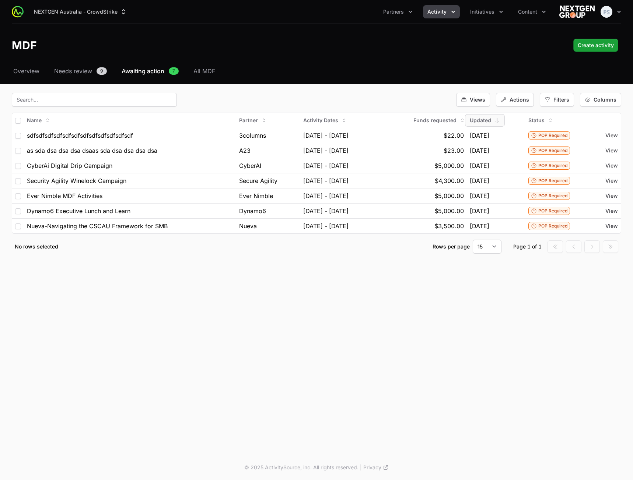
drag, startPoint x: 559, startPoint y: 105, endPoint x: 556, endPoint y: 108, distance: 4.2
click at [559, 105] on div "Filters" at bounding box center [557, 100] width 34 height 14
click at [557, 178] on span "Status" at bounding box center [560, 179] width 15 height 7
select select
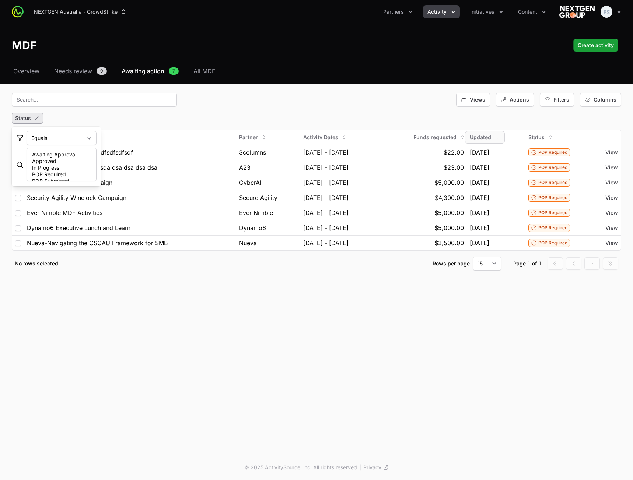
click at [339, 360] on div "NEXTGEN Australia - CrowdStrike Partners Activity Initiatives Content Open user…" at bounding box center [316, 227] width 633 height 455
click at [395, 105] on div "Views Actions Filters Columns" at bounding box center [316, 100] width 609 height 14
click at [303, 136] on span "Activity Dates" at bounding box center [320, 137] width 35 height 7
click at [387, 119] on div "Status" at bounding box center [316, 118] width 609 height 11
click at [544, 137] on span "Status" at bounding box center [536, 137] width 16 height 7
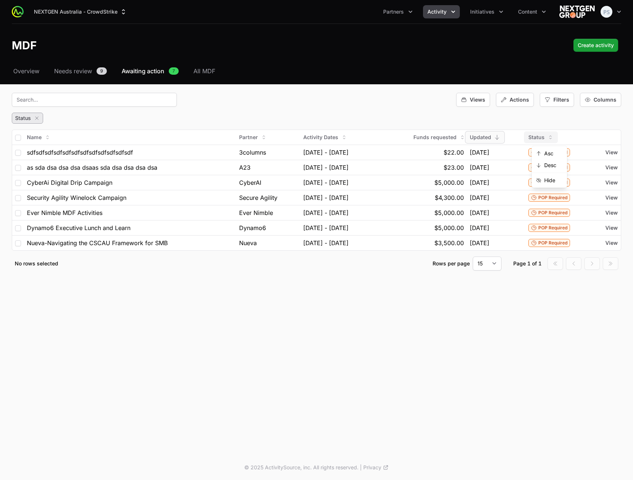
click at [320, 105] on div "Views Actions Filters Columns" at bounding box center [316, 100] width 609 height 14
click at [516, 104] on div "Actions" at bounding box center [515, 100] width 38 height 14
drag, startPoint x: 311, startPoint y: 100, endPoint x: 619, endPoint y: 102, distance: 308.0
click at [321, 101] on div "Views Actions Filters Columns" at bounding box center [316, 100] width 609 height 14
click at [564, 98] on span "Filters" at bounding box center [561, 99] width 16 height 7
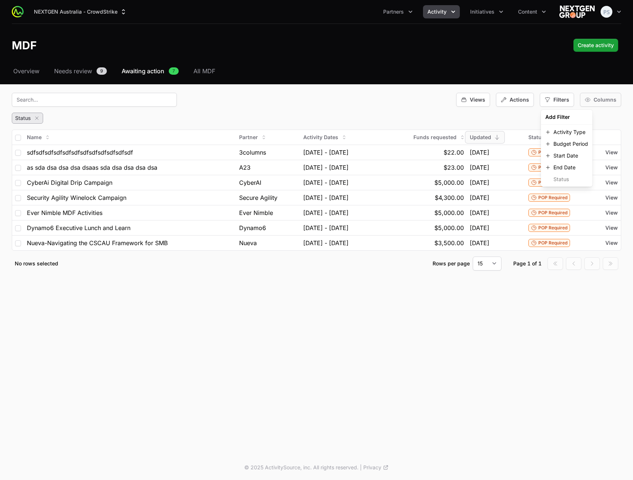
click at [591, 104] on div "Columns" at bounding box center [600, 100] width 41 height 14
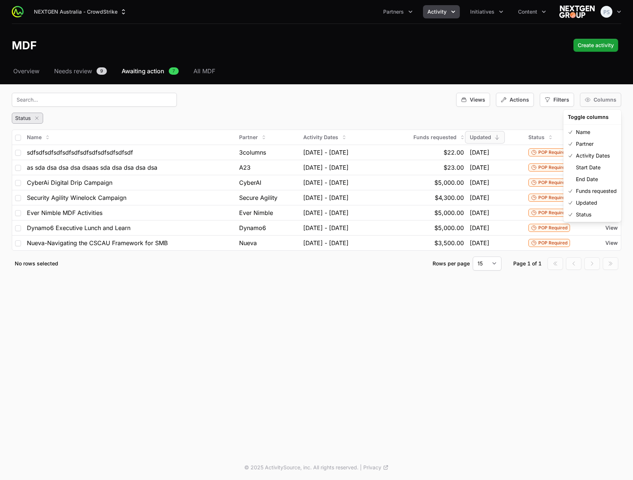
click at [595, 103] on span "Columns" at bounding box center [604, 99] width 23 height 7
click at [558, 103] on span "Filters" at bounding box center [561, 99] width 16 height 7
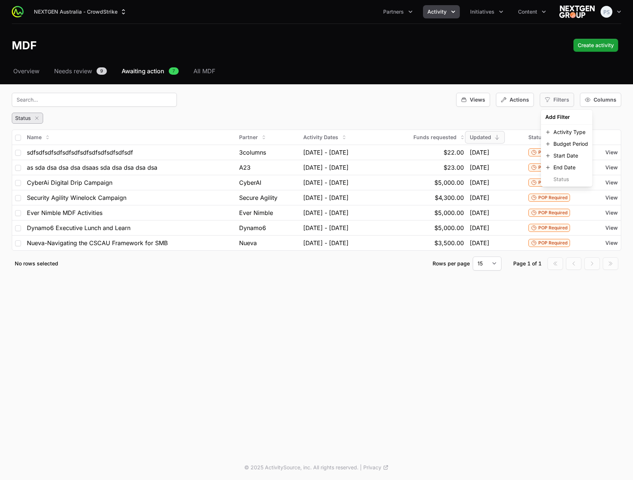
click at [561, 101] on span "Filters" at bounding box center [561, 99] width 16 height 7
click at [381, 100] on div "Views Actions Filters Columns" at bounding box center [316, 100] width 609 height 14
click at [38, 118] on icon "button" at bounding box center [37, 118] width 6 height 6
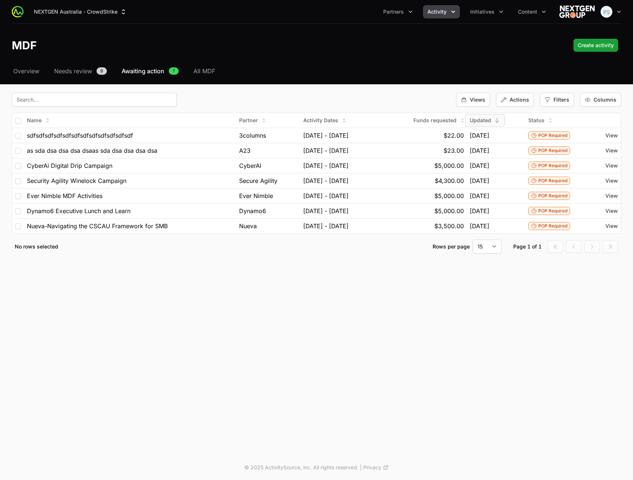
click at [262, 382] on div "NEXTGEN Australia - CrowdStrike Partners Activity Initiatives Content Open user…" at bounding box center [316, 227] width 633 height 455
click at [612, 136] on span "View" at bounding box center [611, 135] width 13 height 7
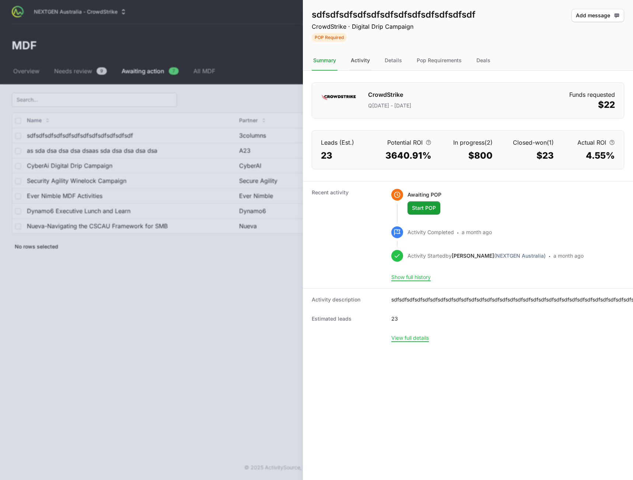
click at [361, 63] on div "Activity" at bounding box center [360, 61] width 22 height 20
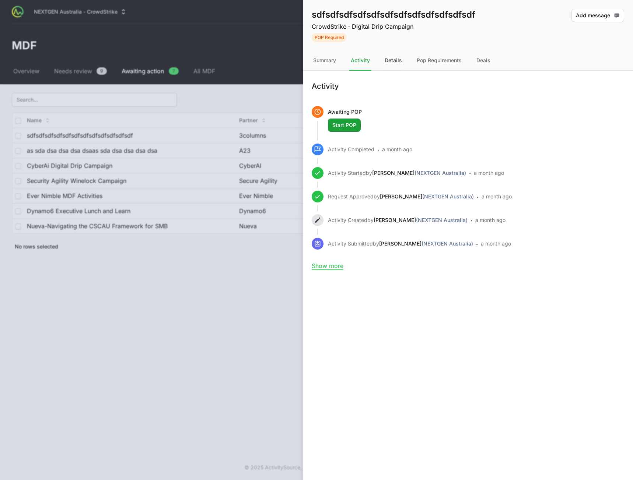
click at [396, 60] on div "Details" at bounding box center [393, 61] width 20 height 20
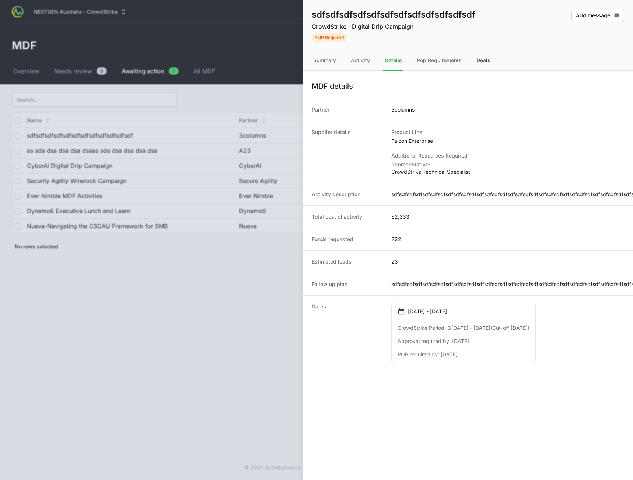
click at [491, 61] on div "Deals" at bounding box center [483, 61] width 17 height 20
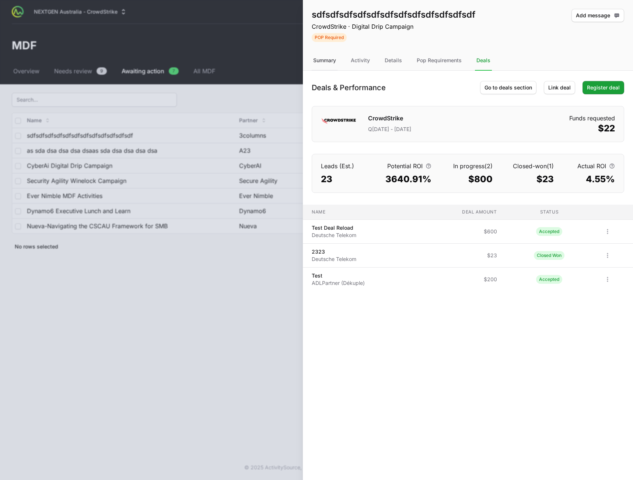
click at [332, 62] on div "Summary" at bounding box center [325, 61] width 26 height 20
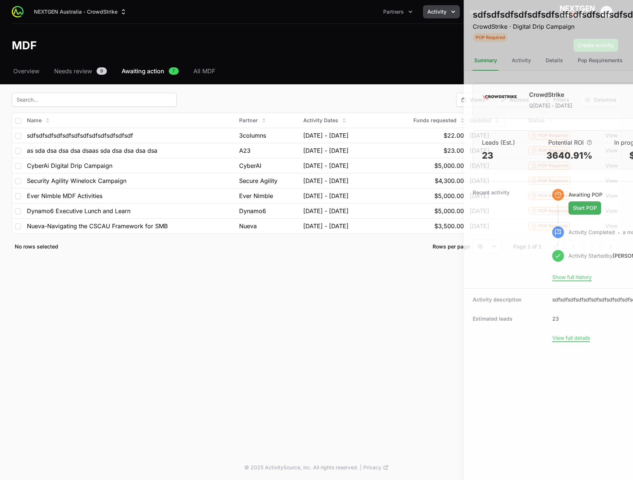
click at [145, 309] on div at bounding box center [316, 240] width 633 height 480
